Goal: Find specific page/section: Find specific page/section

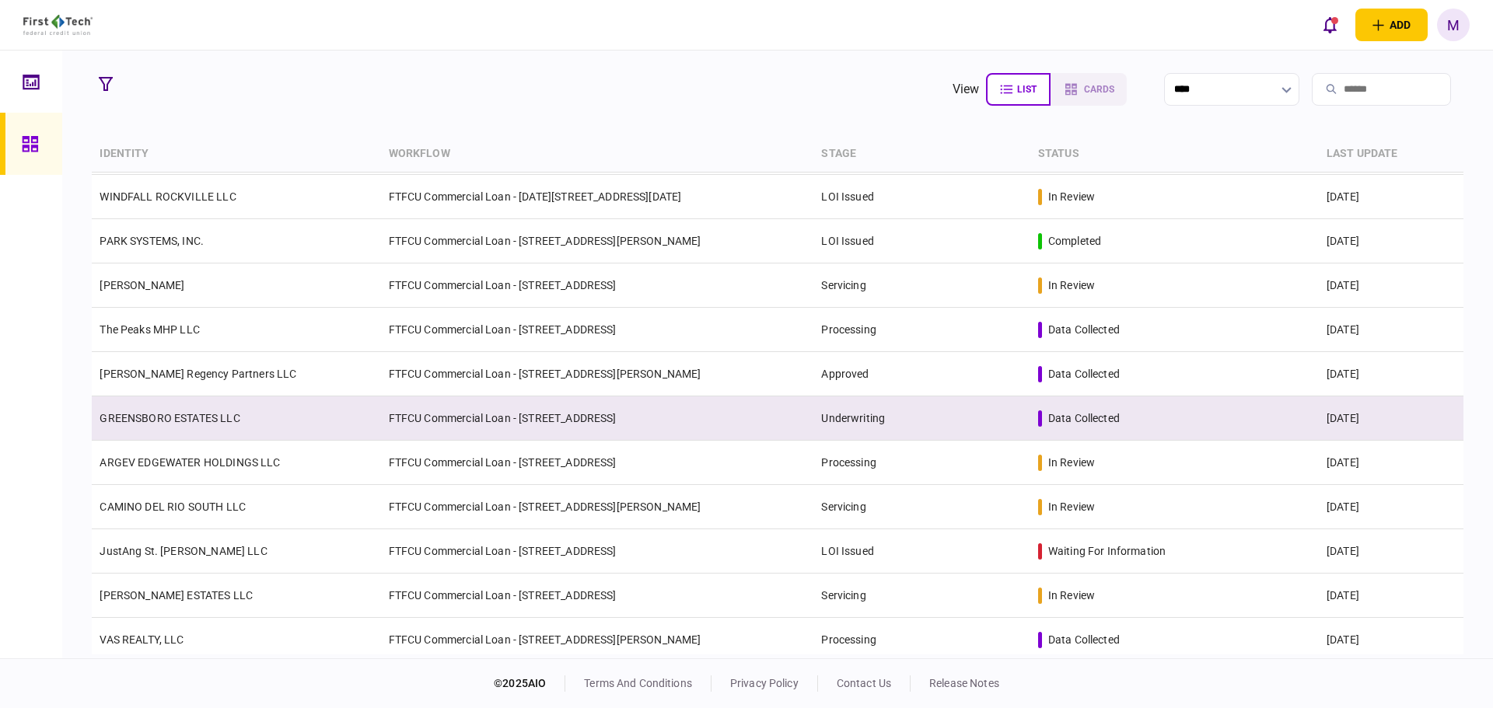
scroll to position [181, 0]
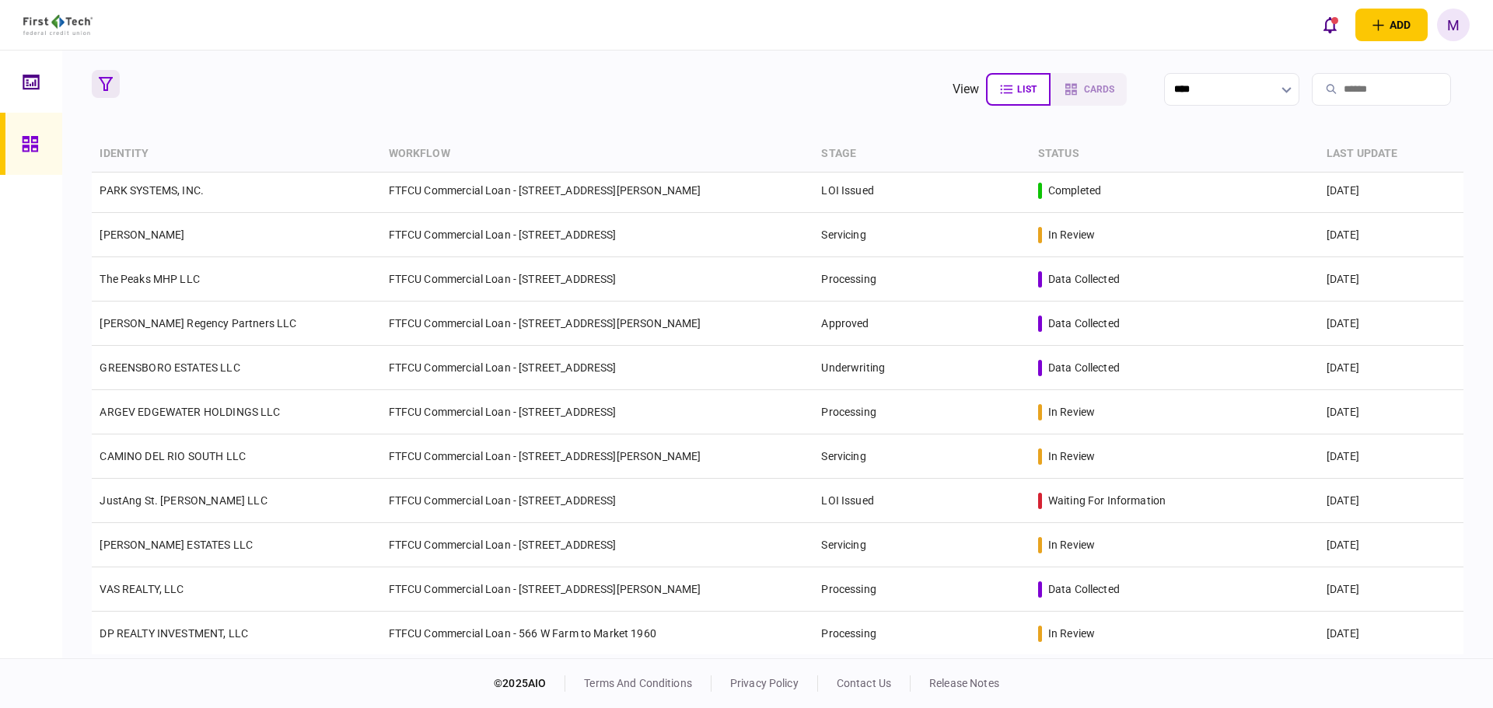
click at [96, 82] on button "button" at bounding box center [106, 84] width 28 height 28
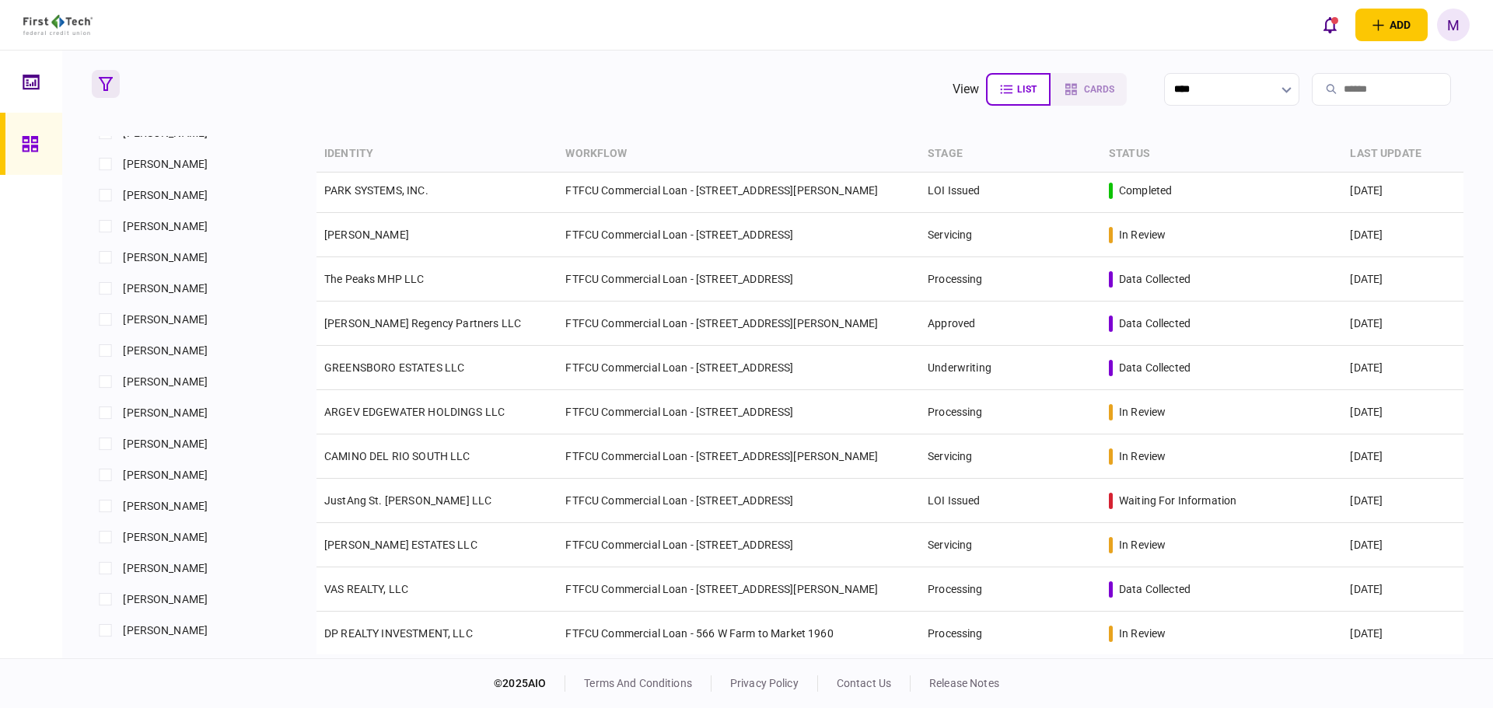
scroll to position [907, 0]
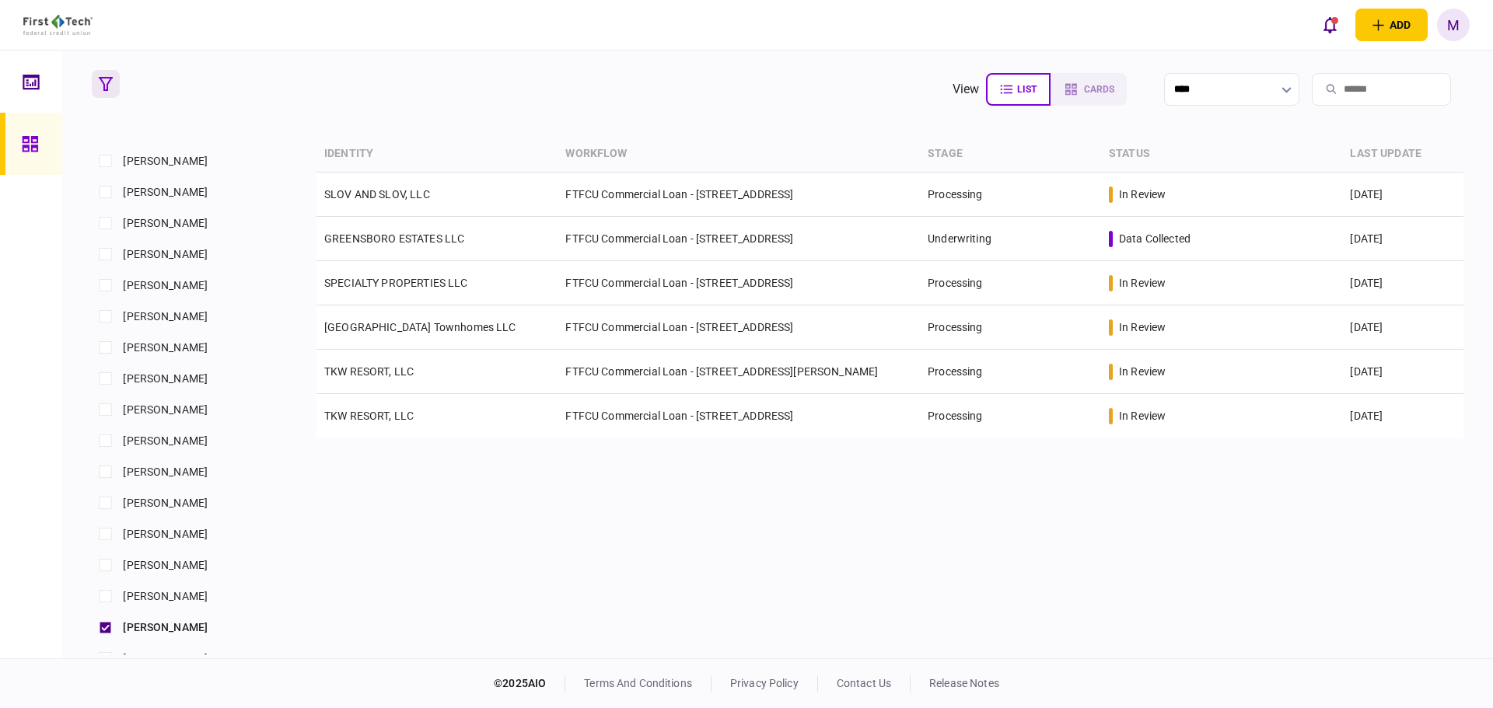
click at [28, 477] on div at bounding box center [31, 355] width 62 height 608
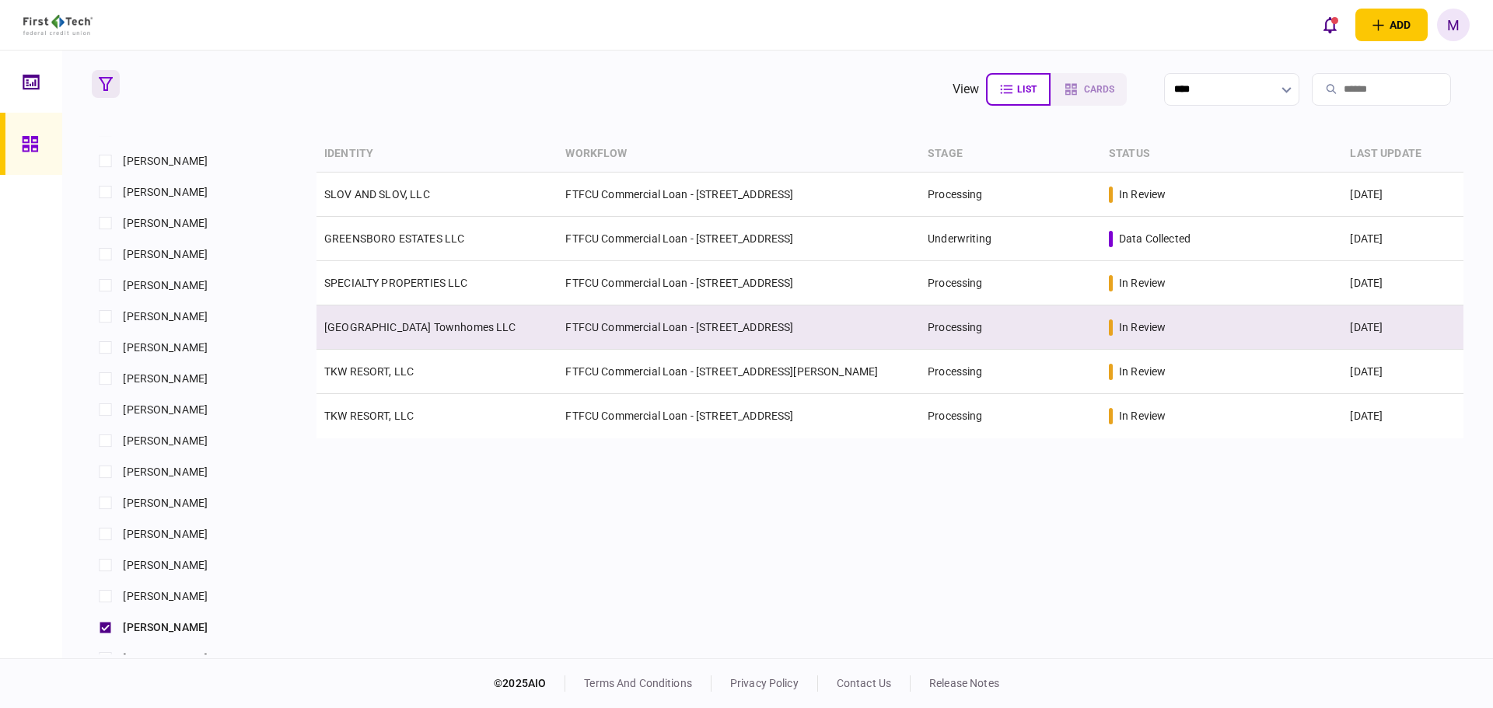
click at [411, 332] on link "[GEOGRAPHIC_DATA] Townhomes LLC" at bounding box center [420, 327] width 192 height 12
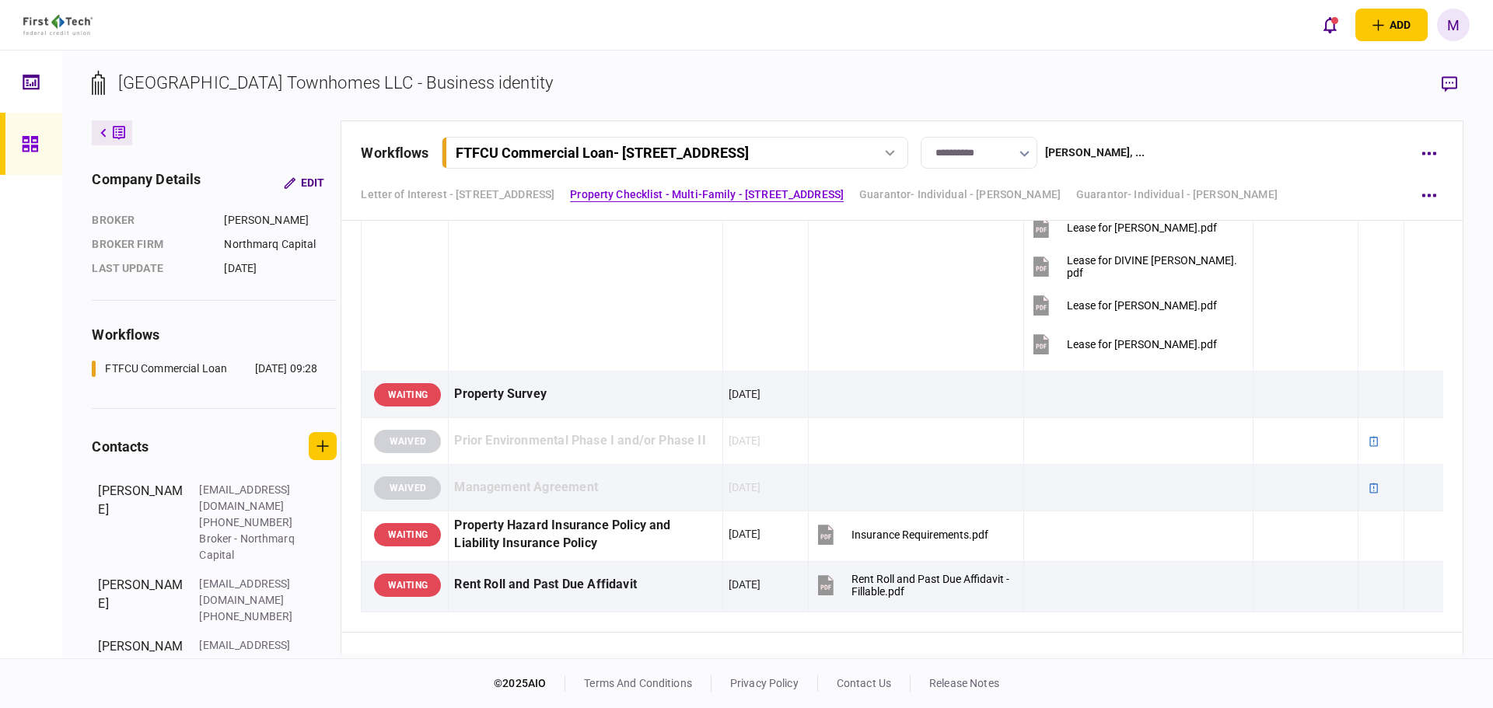
scroll to position [1996, 0]
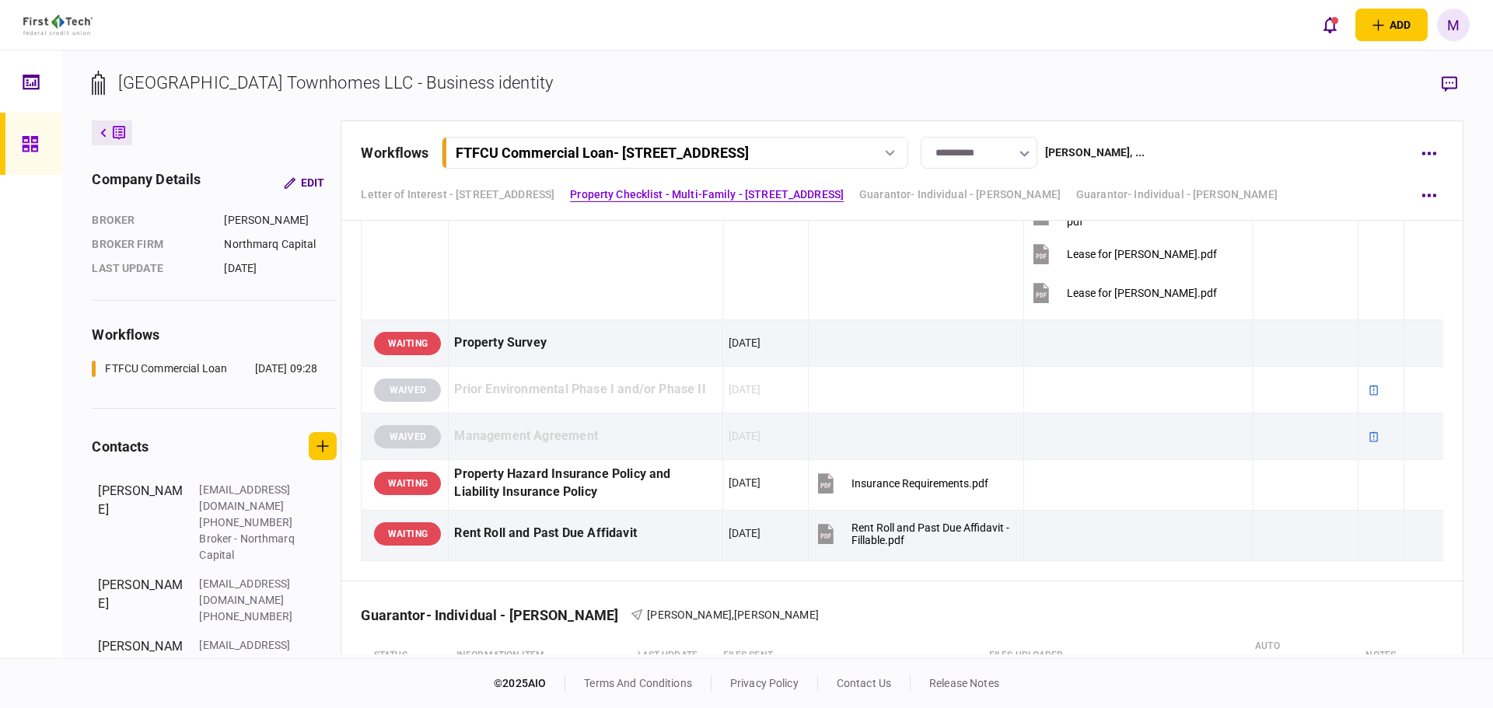
click at [1095, 74] on section "[GEOGRAPHIC_DATA] Townhomes LLC - Business identity" at bounding box center [777, 95] width 1371 height 51
